Goal: Complete application form: Complete application form

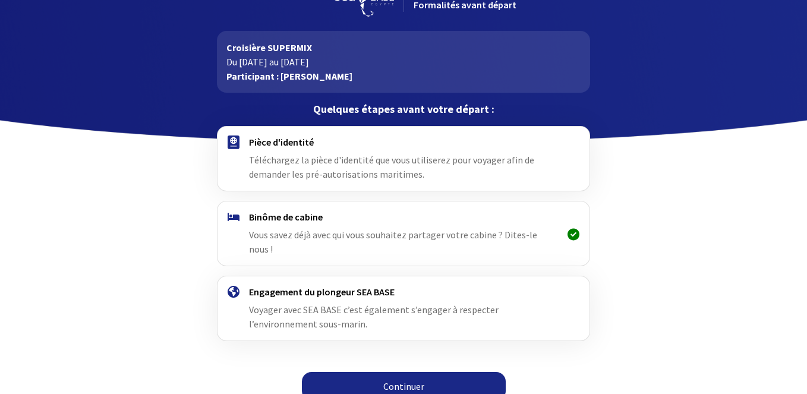
scroll to position [35, 0]
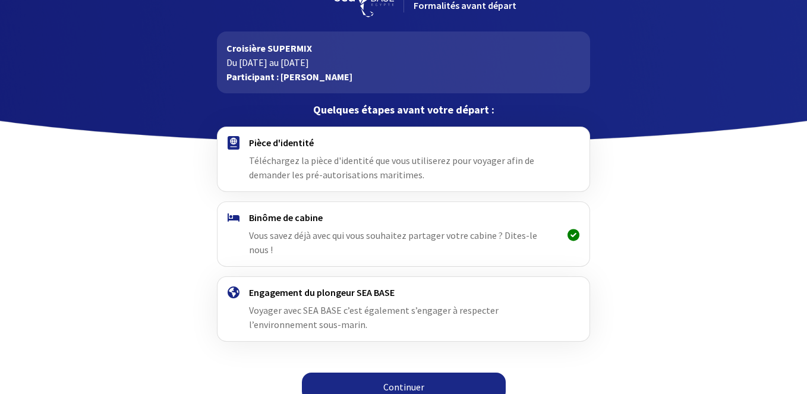
click at [375, 146] on h4 "Pièce d'identité" at bounding box center [403, 143] width 308 height 12
click at [418, 372] on link "Continuer" at bounding box center [404, 386] width 204 height 29
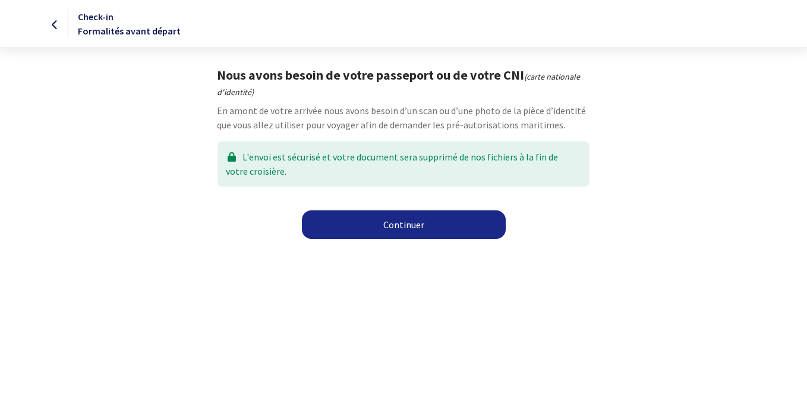
click at [400, 226] on link "Continuer" at bounding box center [404, 224] width 204 height 29
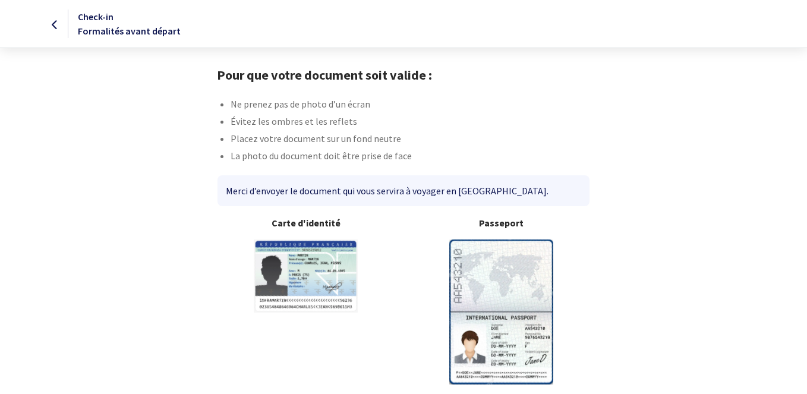
click at [464, 255] on img at bounding box center [501, 311] width 104 height 144
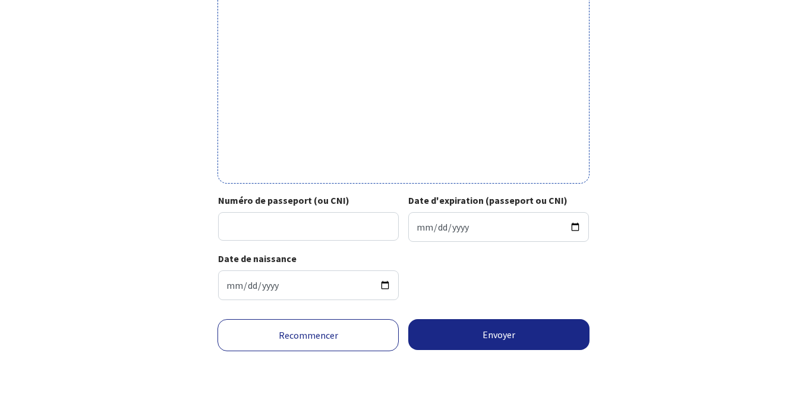
scroll to position [409, 0]
click at [366, 227] on input "Numéro de passeport (ou CNI)" at bounding box center [308, 226] width 181 height 29
type input "24AD78663"
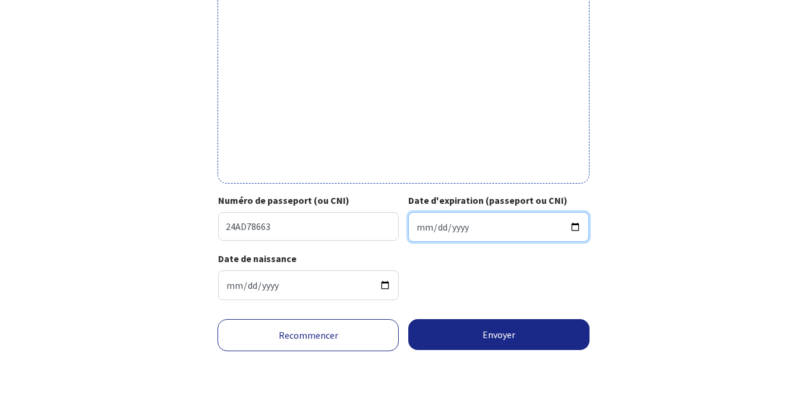
click at [425, 229] on input "Date d'expiration (passeport ou CNI)" at bounding box center [498, 227] width 181 height 30
click at [436, 229] on input "Date d'expiration (passeport ou CNI)" at bounding box center [498, 227] width 181 height 30
click at [454, 228] on input "Date d'expiration (passeport ou CNI)" at bounding box center [498, 227] width 181 height 30
type input "2034-01-21"
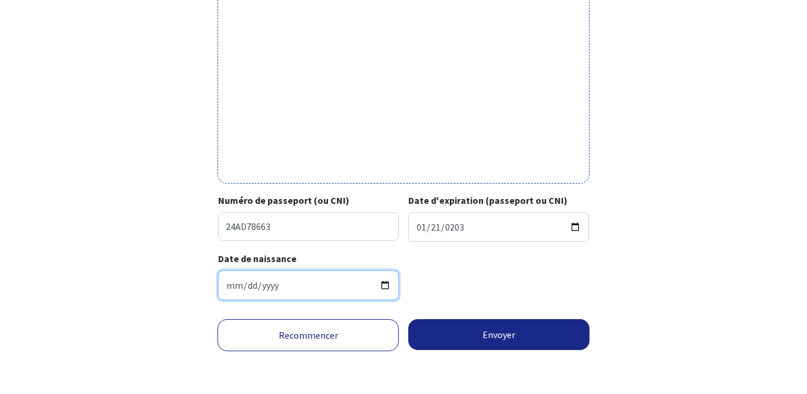
click at [343, 296] on input "1960-11-13" at bounding box center [308, 285] width 181 height 30
click at [331, 296] on input "1960-11-13" at bounding box center [308, 285] width 181 height 30
click at [245, 291] on input "1960-11-13" at bounding box center [308, 285] width 181 height 30
click at [257, 292] on input "1960-11-13" at bounding box center [308, 285] width 181 height 30
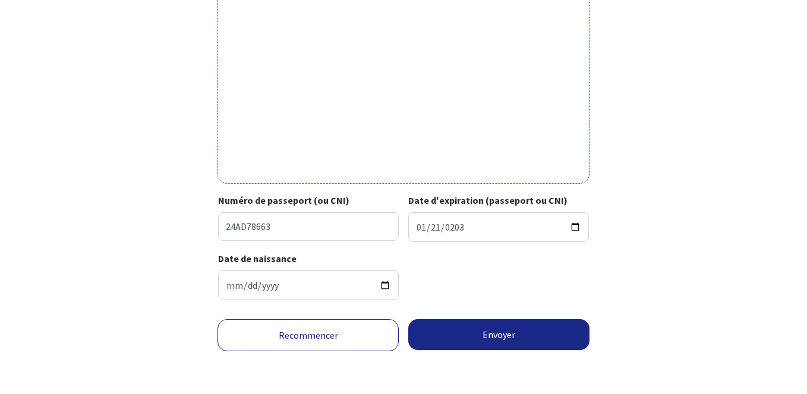
drag, startPoint x: 440, startPoint y: 301, endPoint x: 448, endPoint y: 329, distance: 29.3
click at [440, 301] on div "Date de naissance 1960-11-13" at bounding box center [403, 280] width 370 height 58
click at [480, 345] on button "Envoyer" at bounding box center [498, 334] width 181 height 31
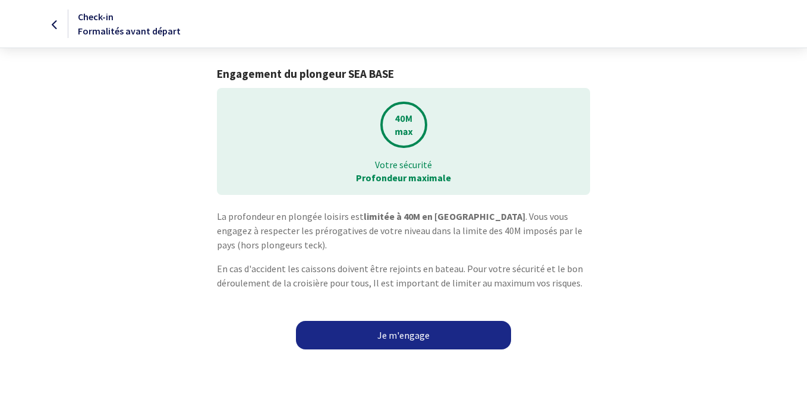
click at [412, 338] on link "Je m'engage" at bounding box center [403, 335] width 215 height 29
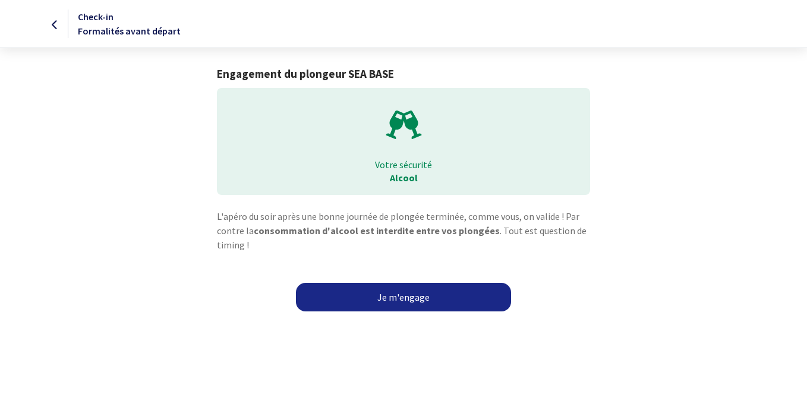
click at [410, 300] on link "Je m'engage" at bounding box center [403, 297] width 215 height 29
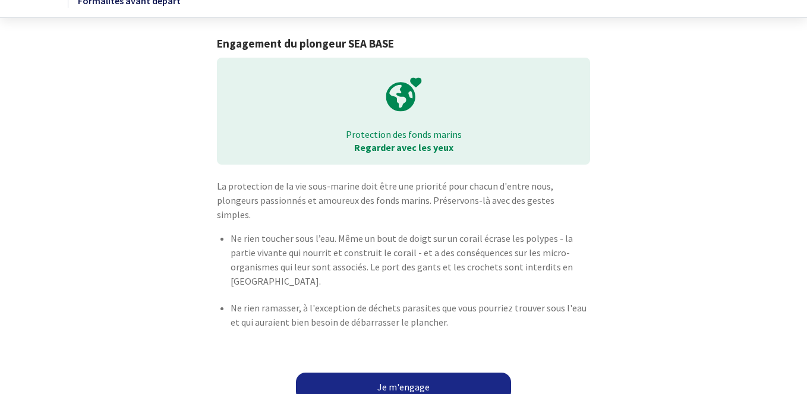
scroll to position [30, 0]
click at [405, 375] on link "Je m'engage" at bounding box center [403, 387] width 215 height 29
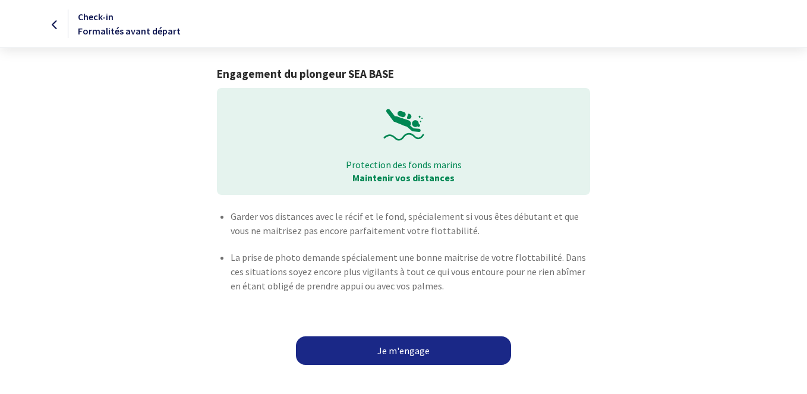
click at [414, 355] on link "Je m'engage" at bounding box center [403, 350] width 215 height 29
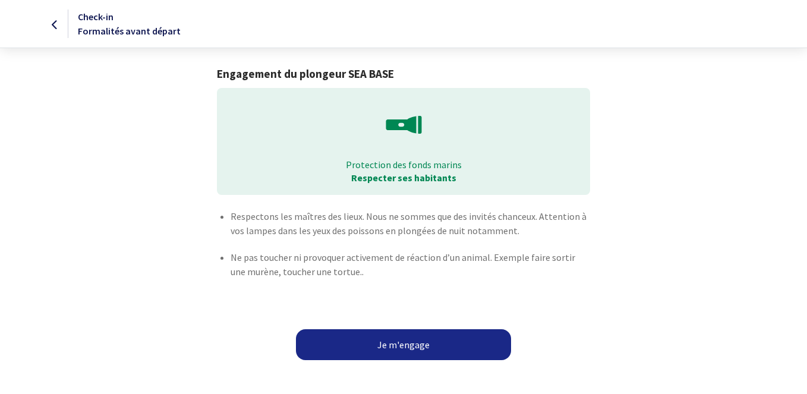
click at [413, 349] on button "Je m'engage" at bounding box center [403, 344] width 215 height 31
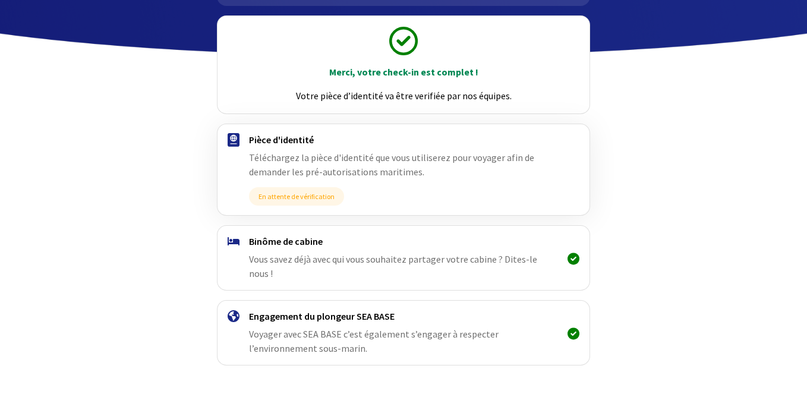
scroll to position [127, 0]
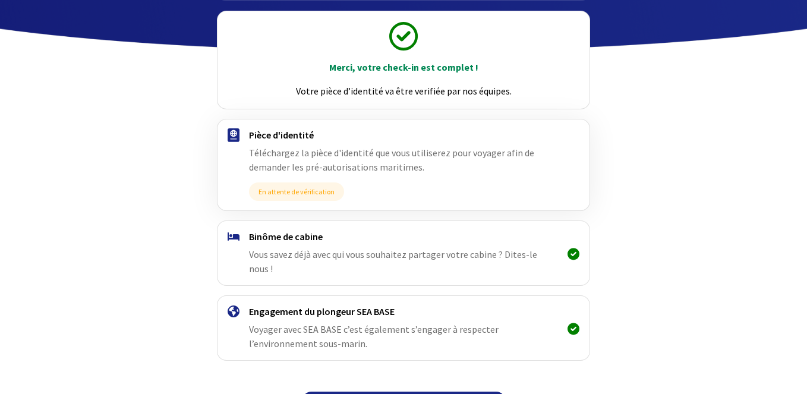
click at [508, 266] on div "Binôme de cabine Vous savez déjà avec qui vous souhaitez partager votre cabine …" at bounding box center [402, 253] width 389 height 64
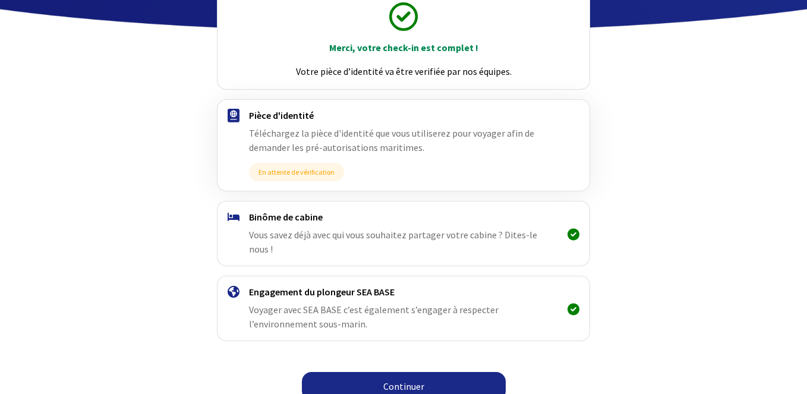
scroll to position [146, 0]
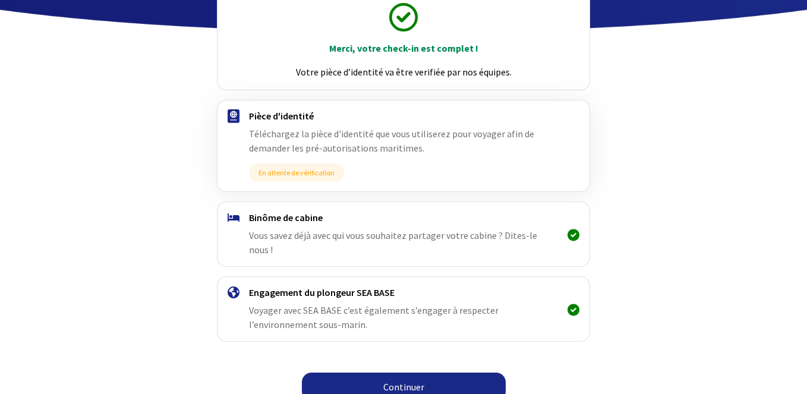
click at [449, 372] on link "Continuer" at bounding box center [404, 386] width 204 height 29
